Goal: Find specific page/section: Find specific page/section

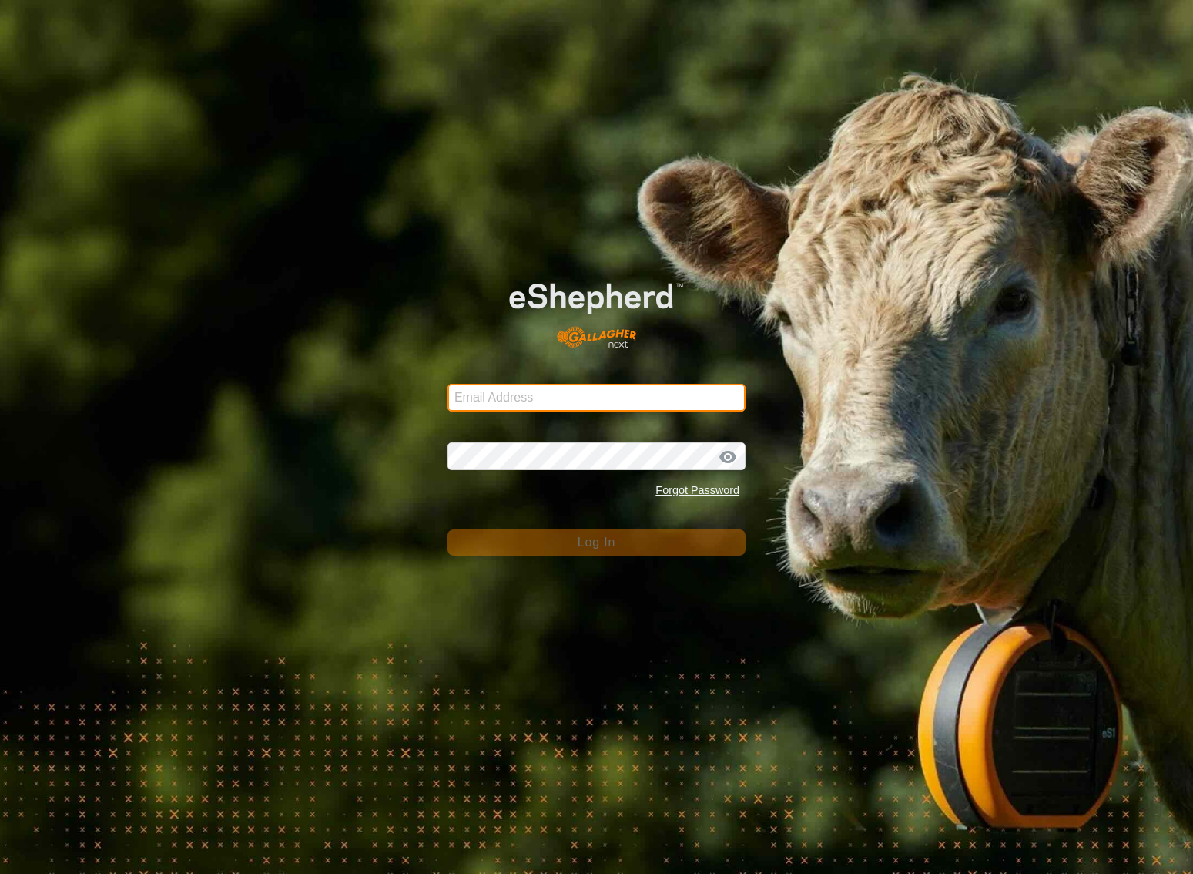
click at [666, 395] on input "Email Address" at bounding box center [597, 398] width 298 height 28
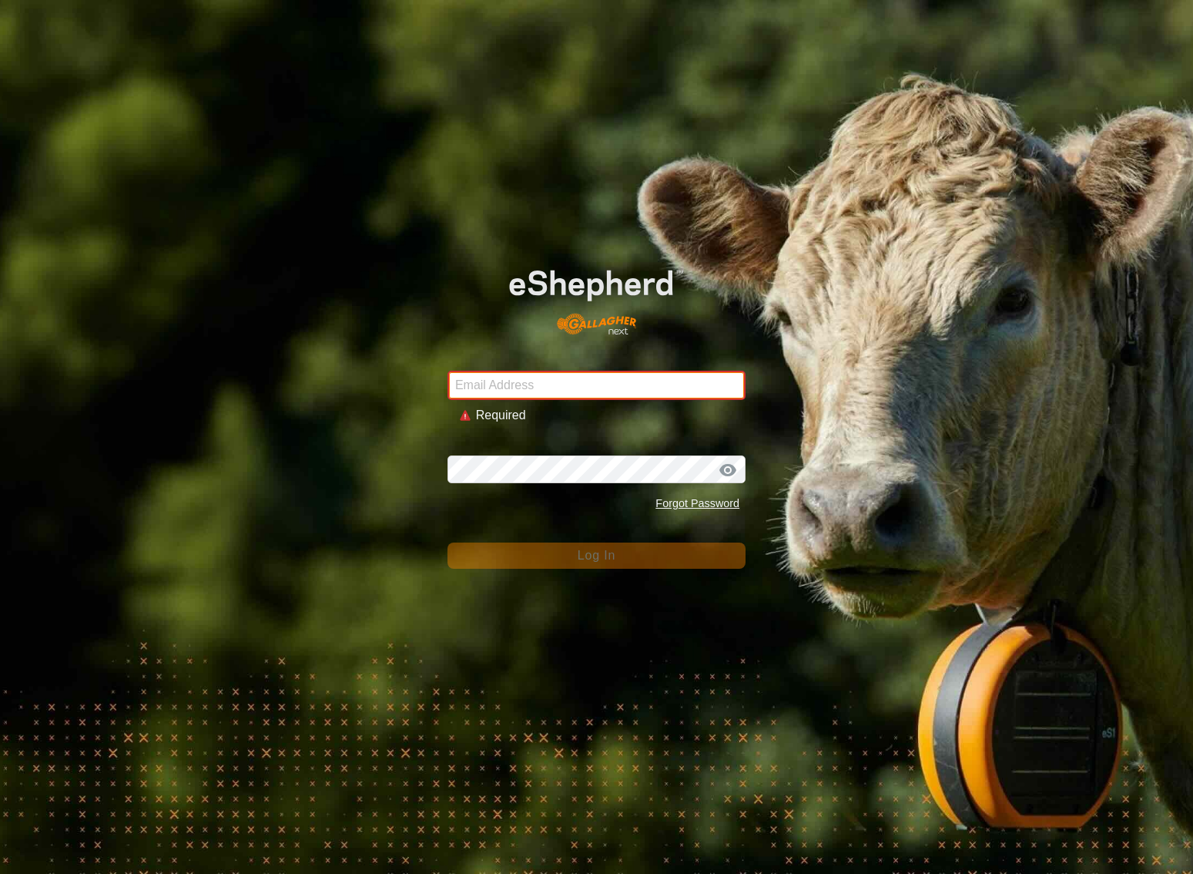
type input "[EMAIL_ADDRESS][DOMAIN_NAME]"
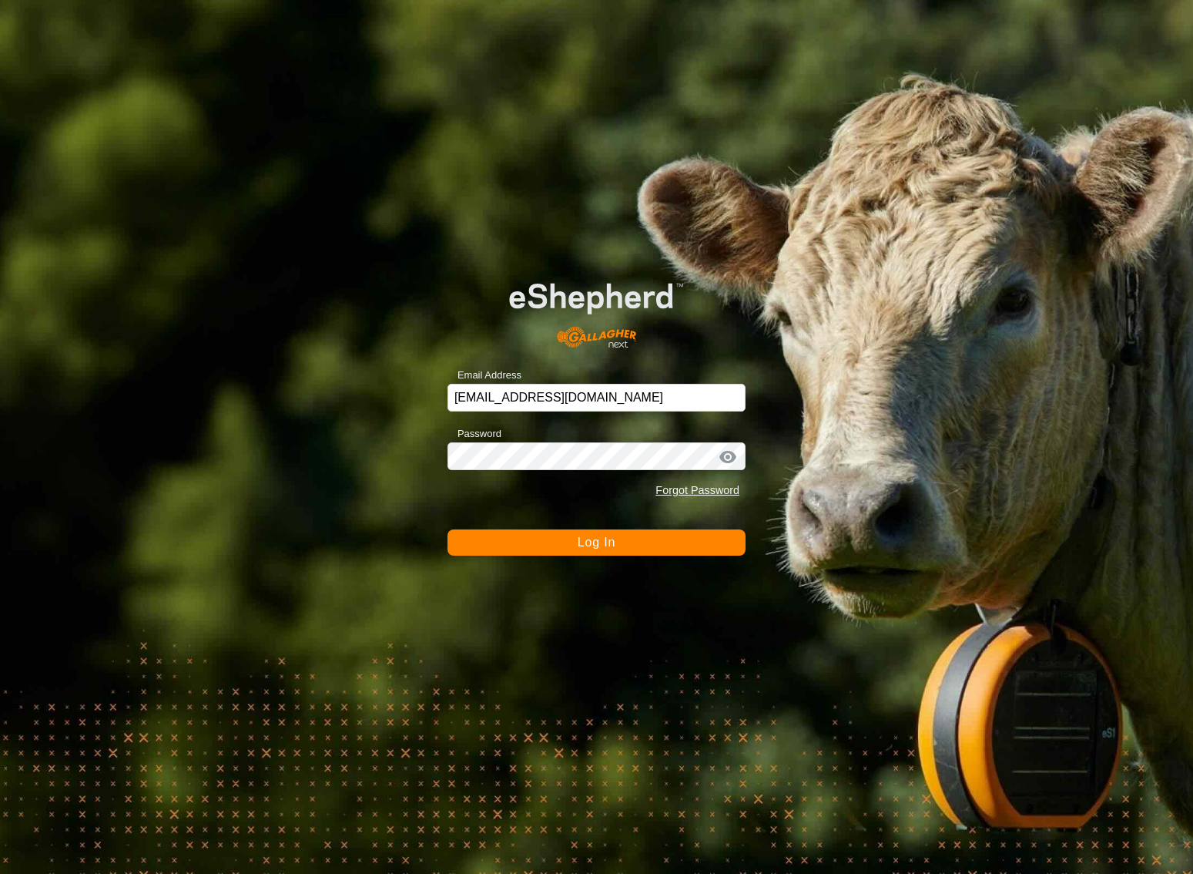
click at [729, 457] on div at bounding box center [727, 456] width 23 height 15
click at [589, 542] on span "Log In" at bounding box center [597, 541] width 38 height 13
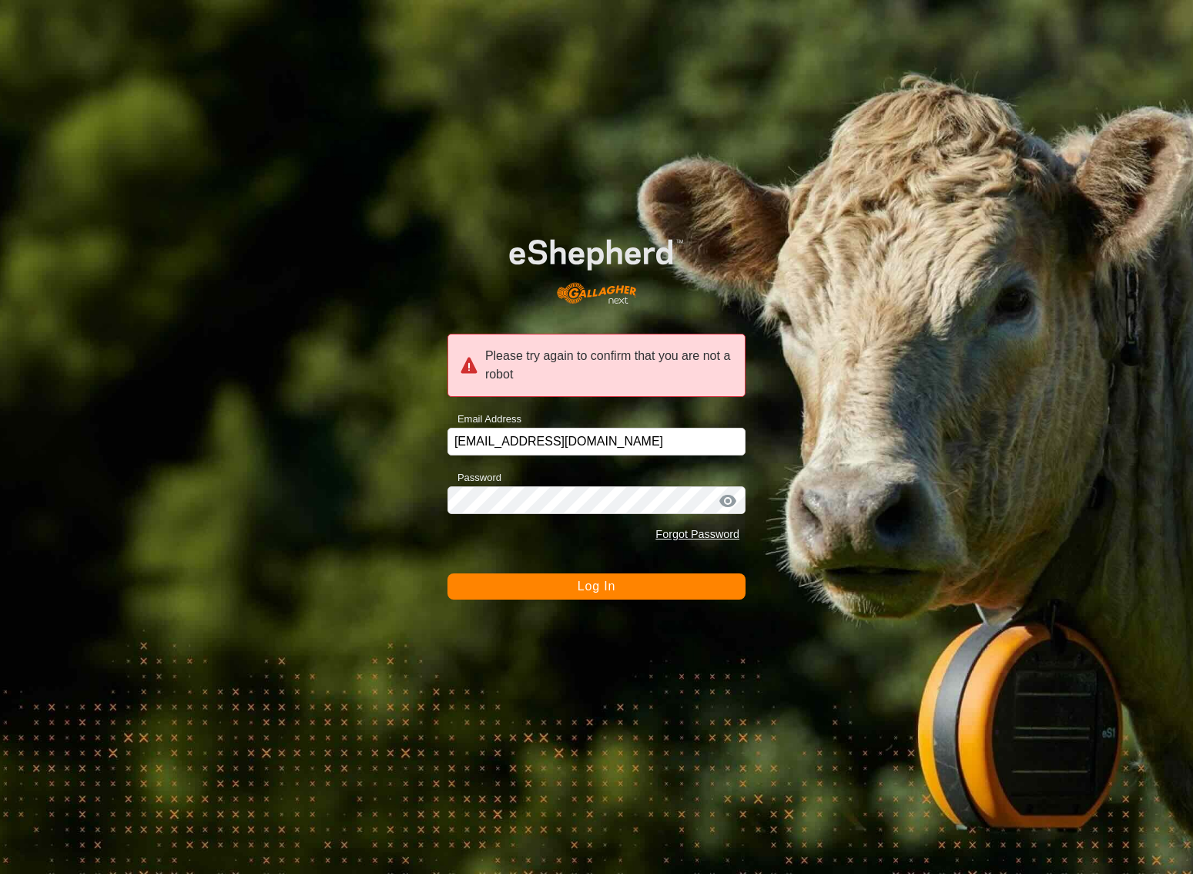
click at [604, 586] on span "Log In" at bounding box center [597, 585] width 38 height 13
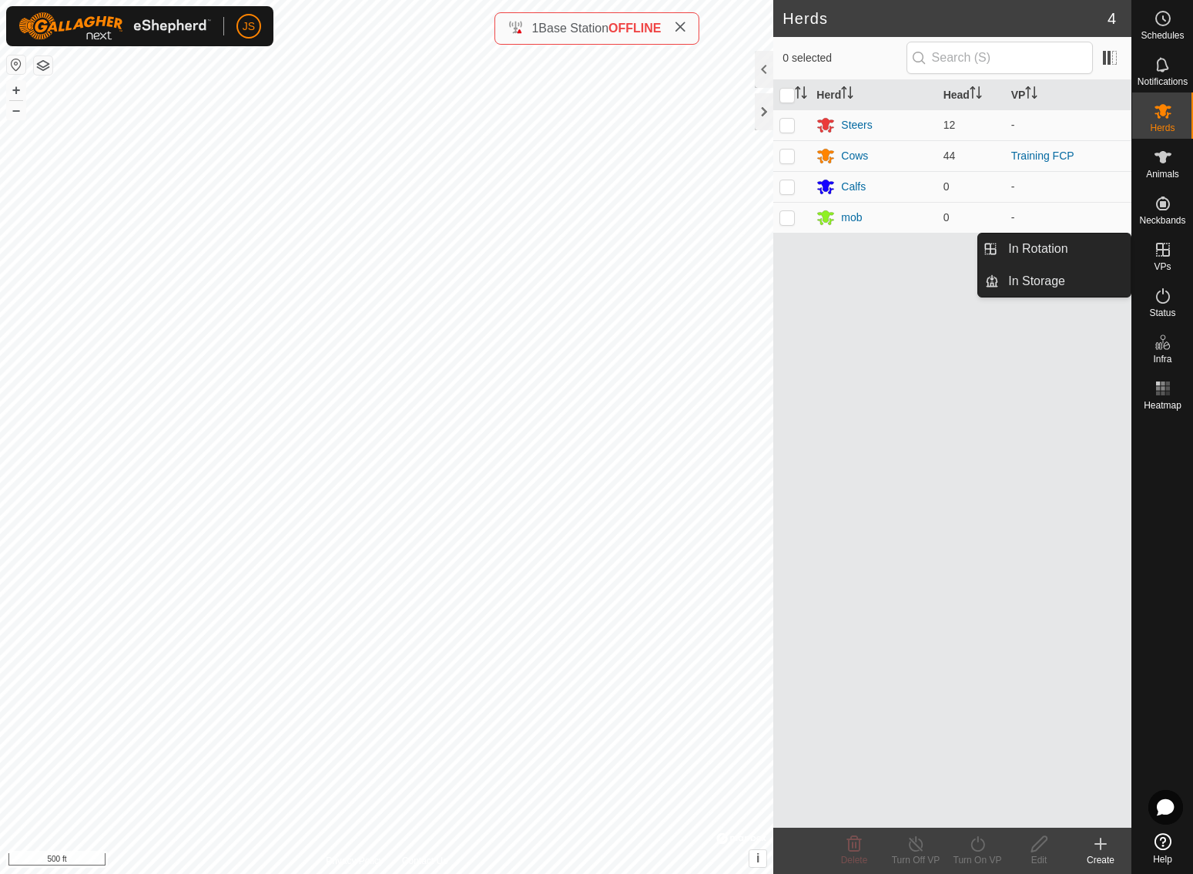
click at [1164, 249] on icon at bounding box center [1163, 250] width 14 height 14
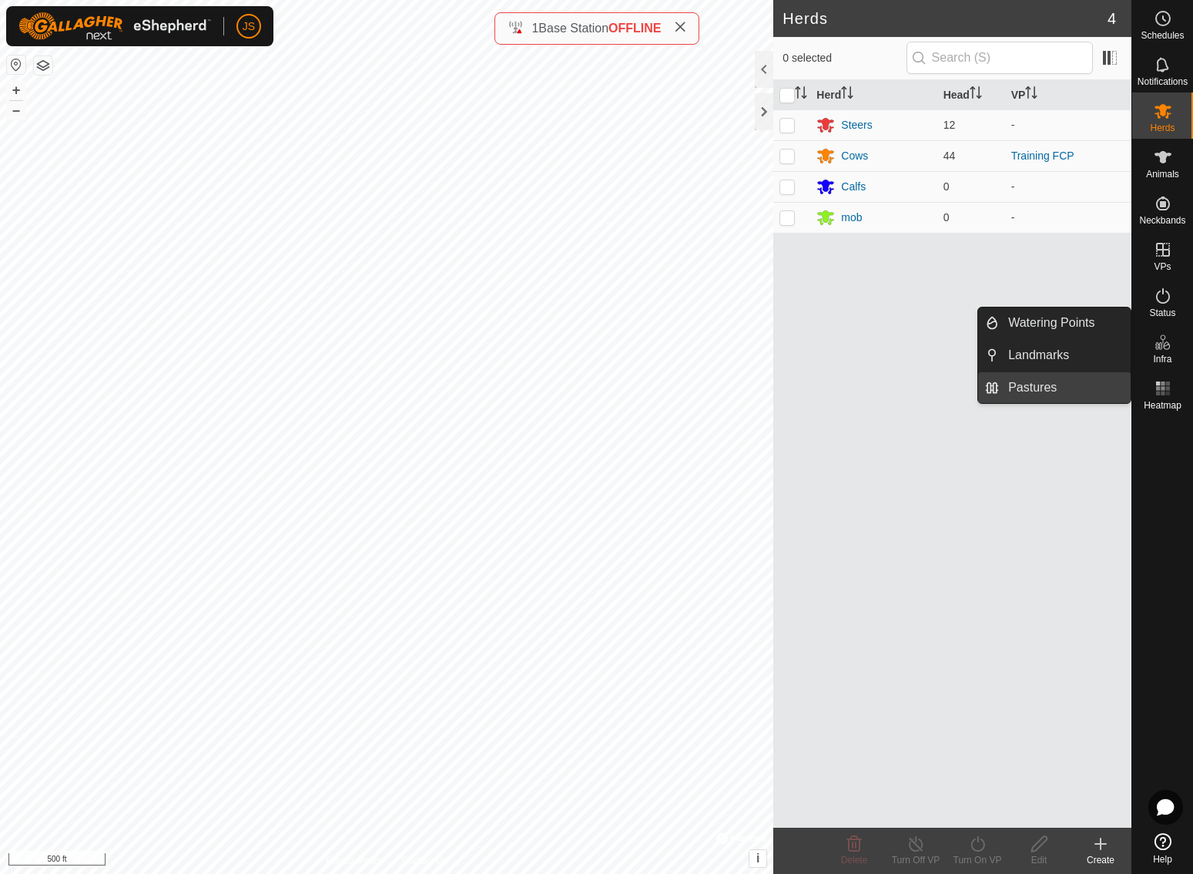
click at [1041, 386] on link "Pastures" at bounding box center [1065, 387] width 132 height 31
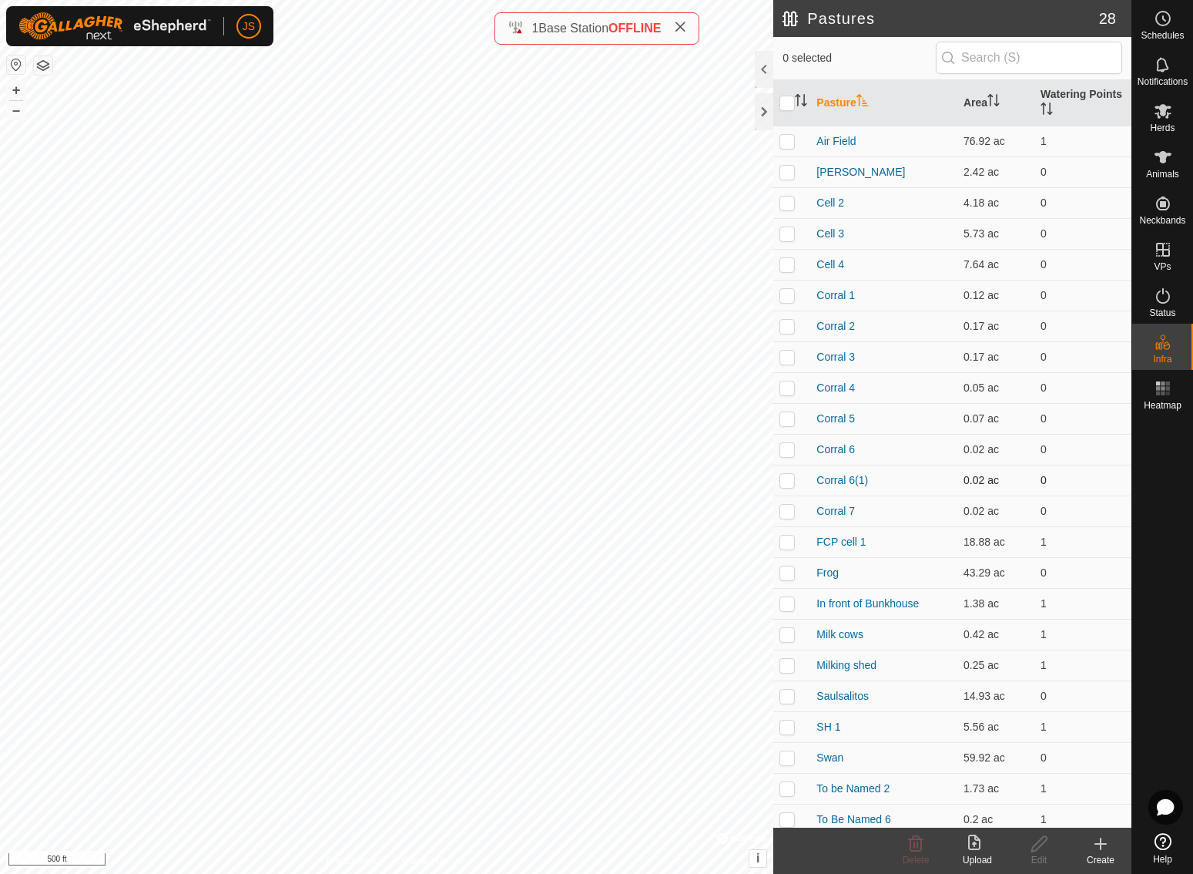
scroll to position [5, 0]
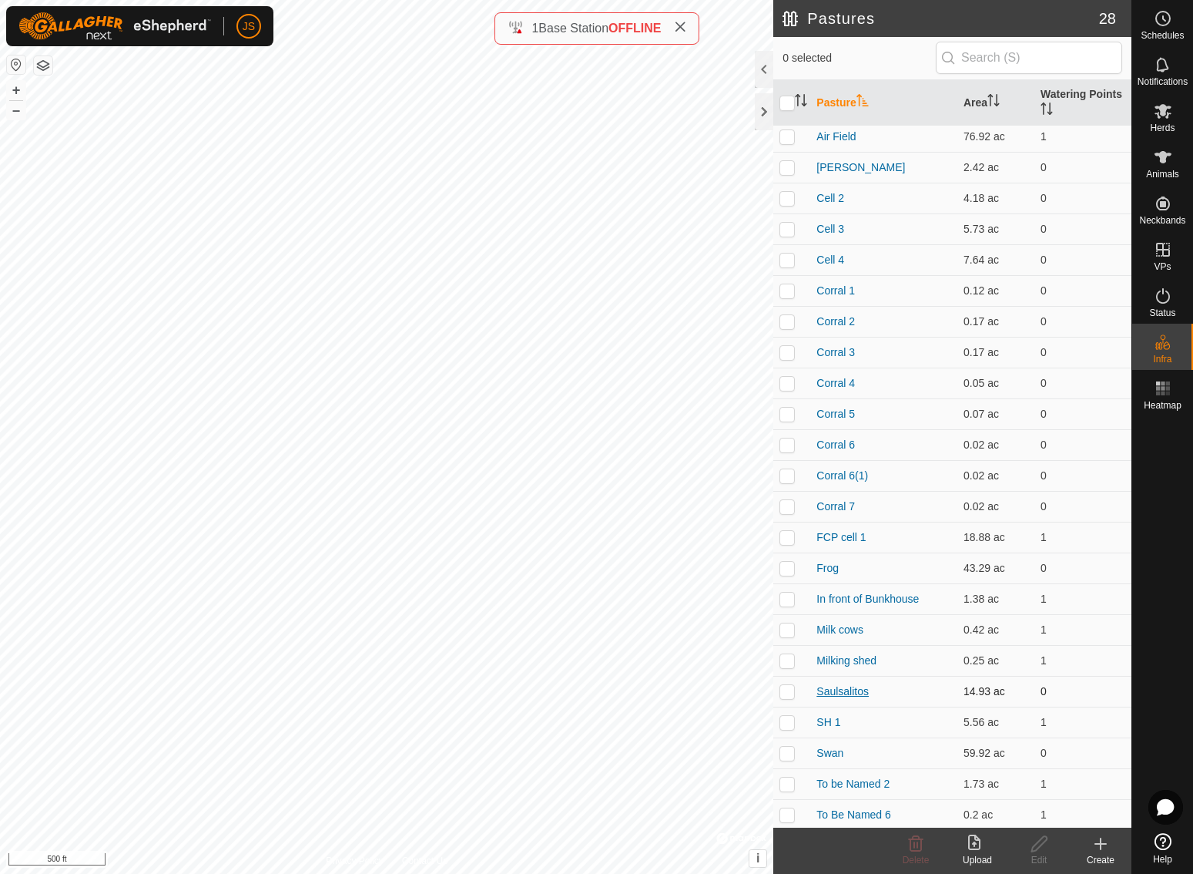
click at [850, 689] on link "Saulsalitos" at bounding box center [843, 691] width 52 height 12
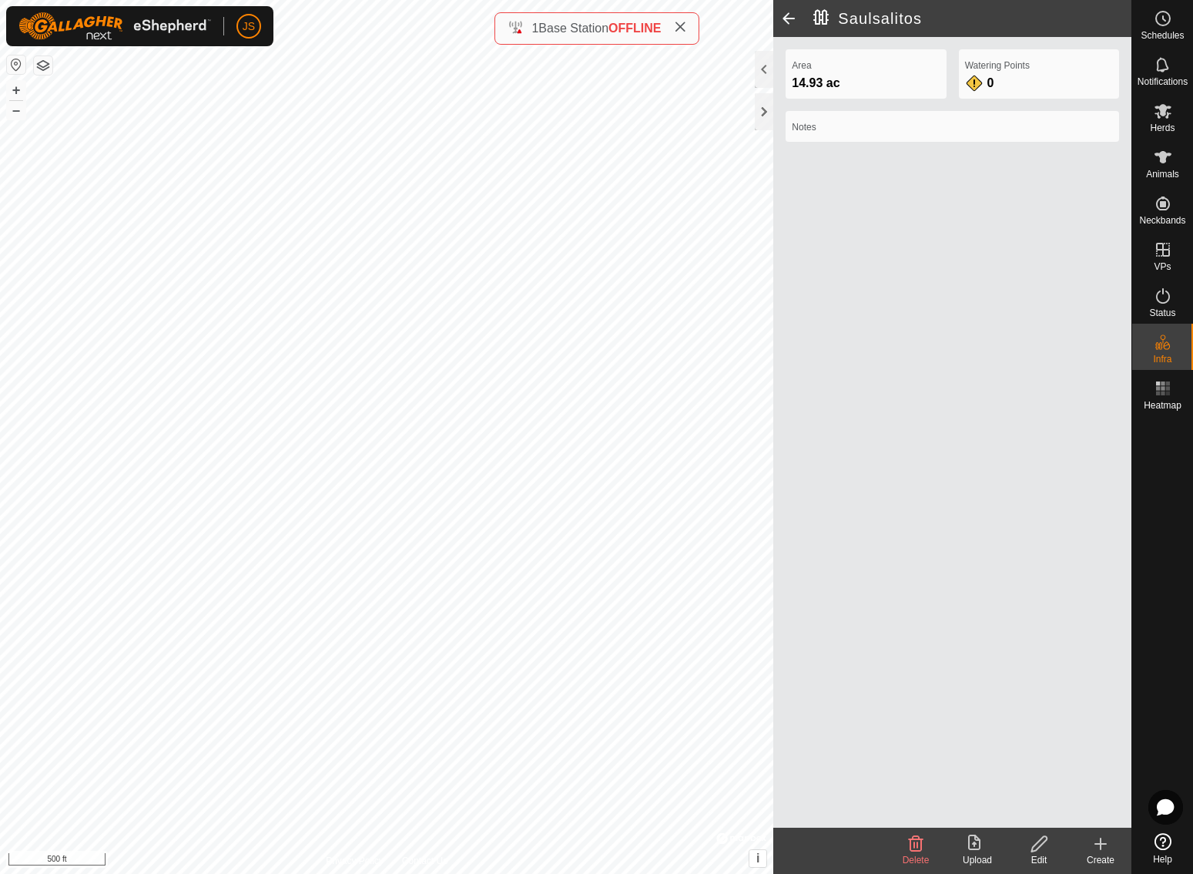
click at [870, 17] on h2 "Saulsalitos" at bounding box center [972, 18] width 318 height 18
click at [874, 21] on h2 "Saulsalitos" at bounding box center [972, 18] width 318 height 18
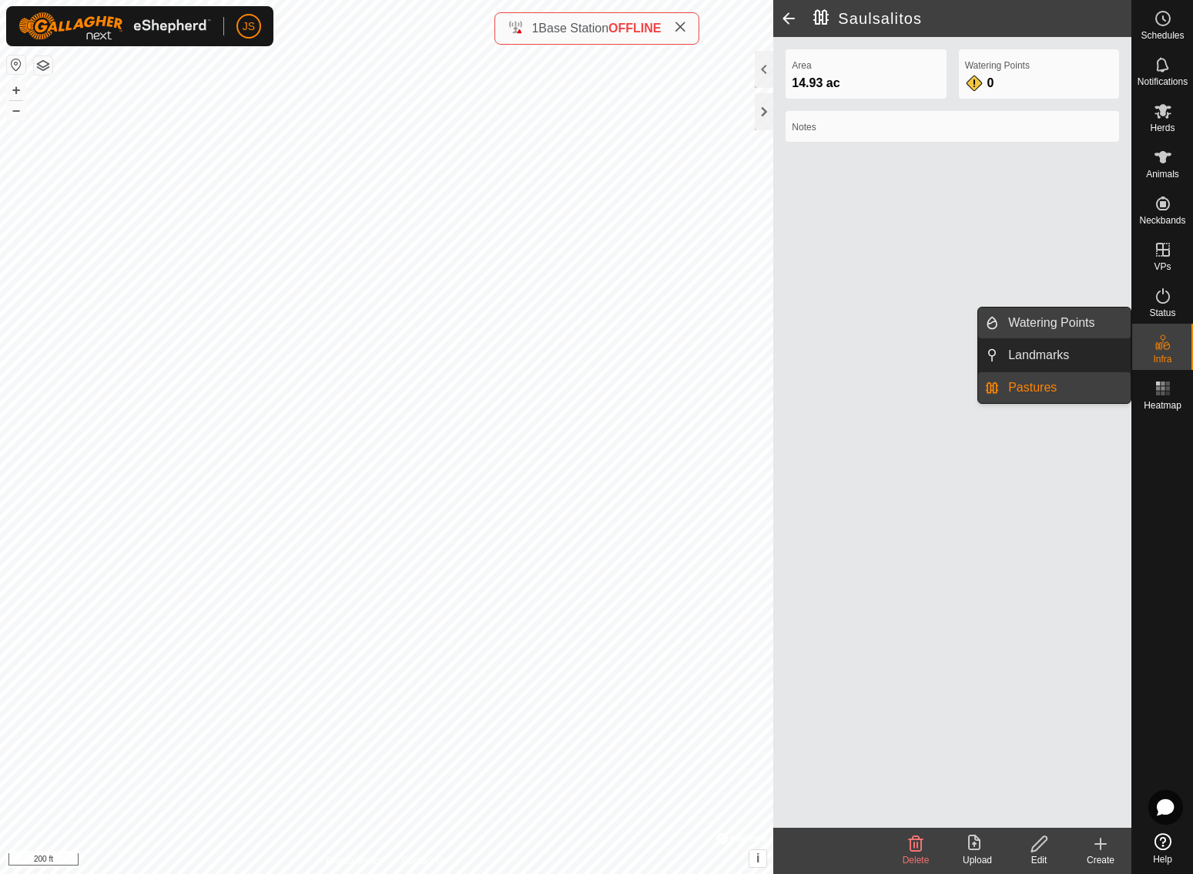
click at [1040, 316] on link "Watering Points" at bounding box center [1065, 322] width 132 height 31
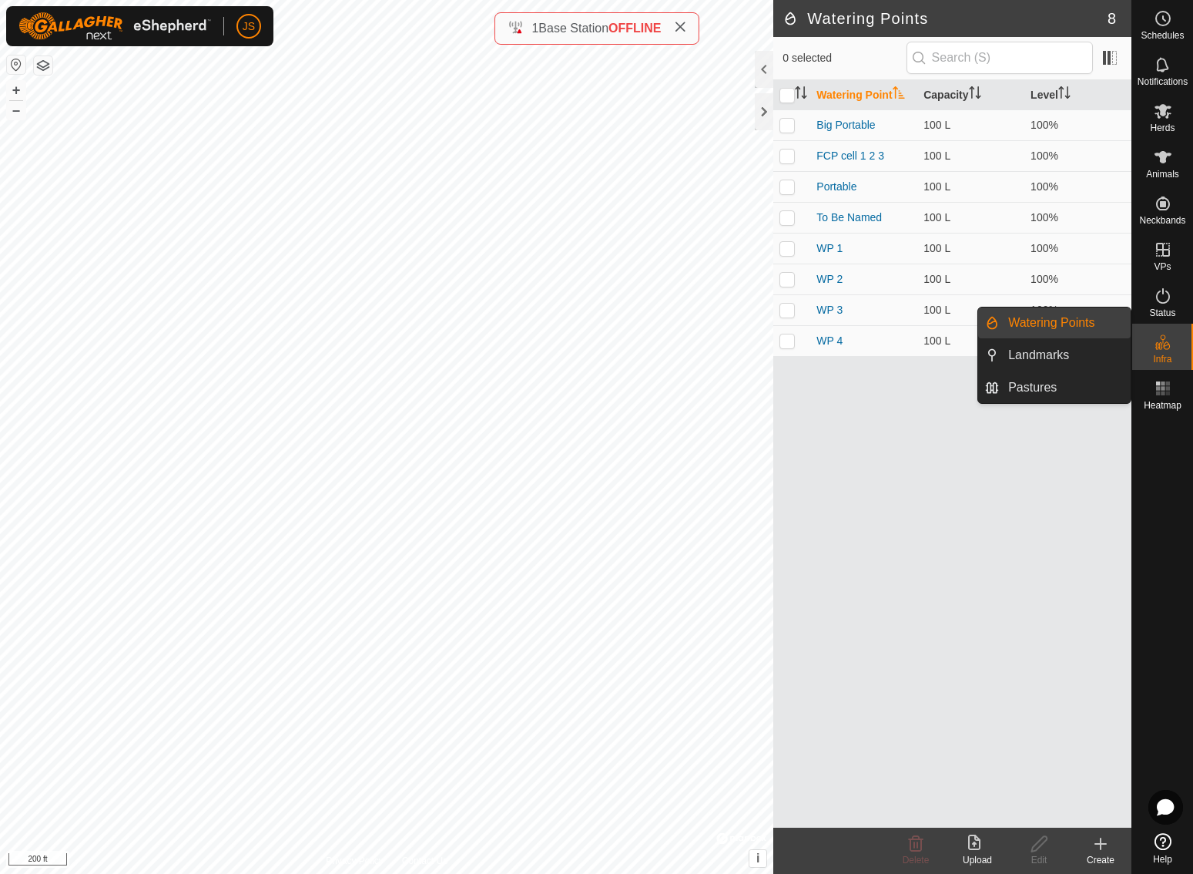
click at [1169, 350] on icon at bounding box center [1163, 342] width 18 height 18
click at [1040, 317] on link "Watering Points" at bounding box center [1065, 322] width 132 height 31
